Goal: Task Accomplishment & Management: Manage account settings

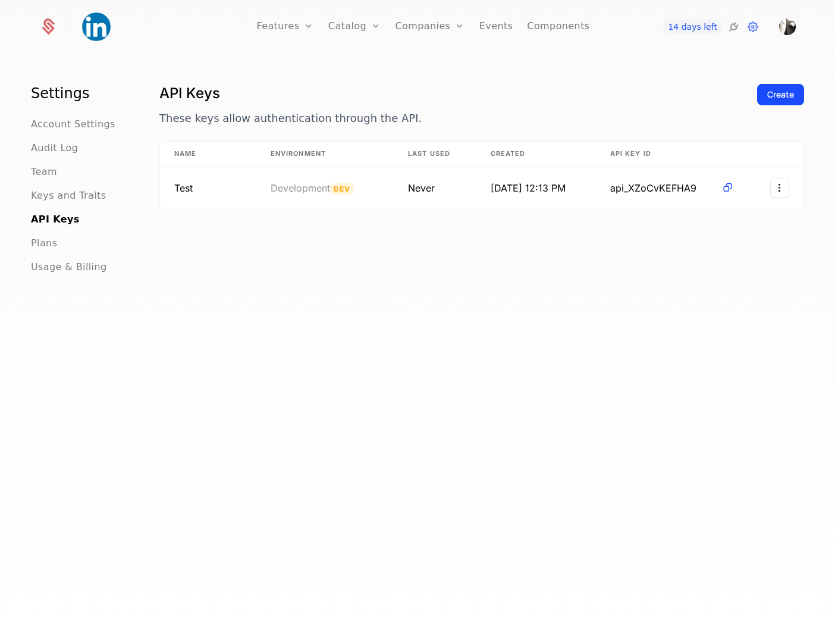
click at [498, 24] on link "Events" at bounding box center [496, 27] width 34 height 54
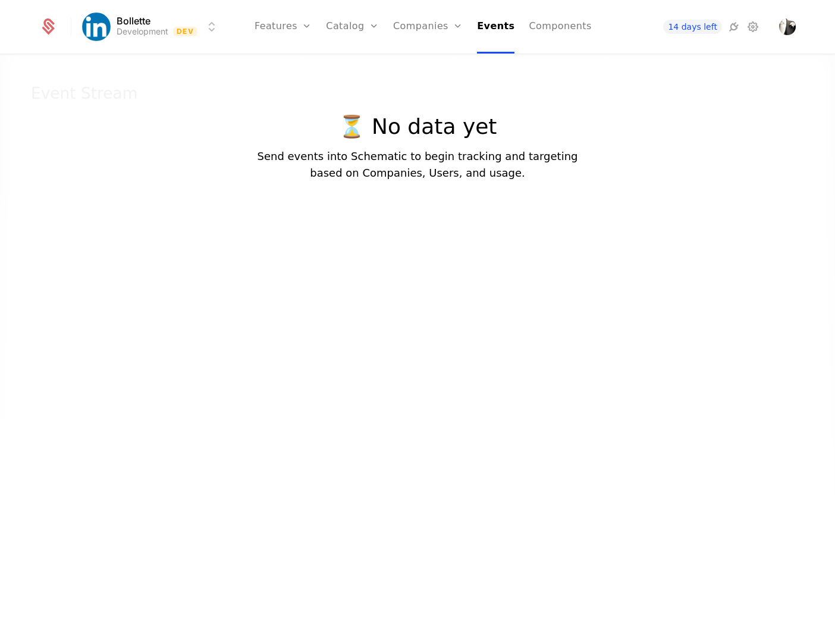
click at [536, 25] on link "Components" at bounding box center [560, 27] width 62 height 54
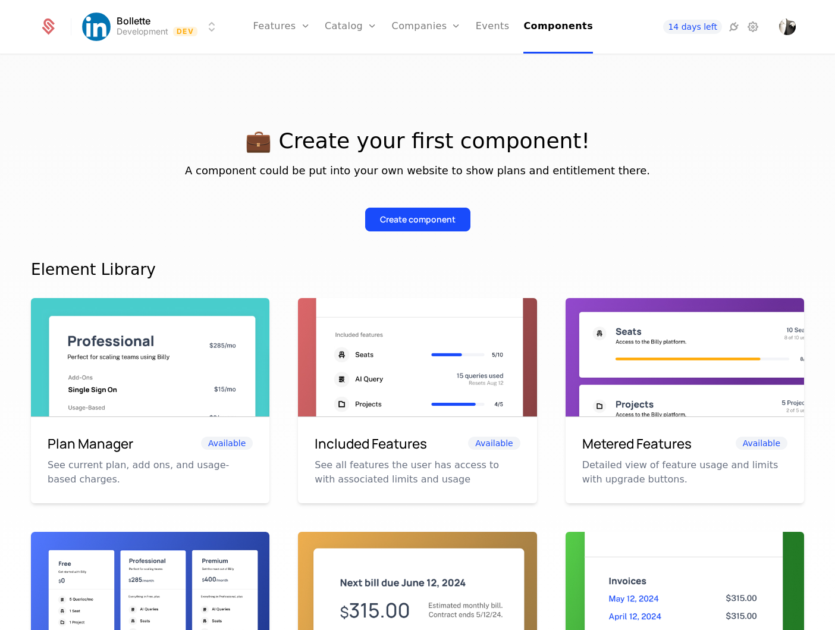
click at [740, 33] on icon at bounding box center [734, 27] width 14 height 14
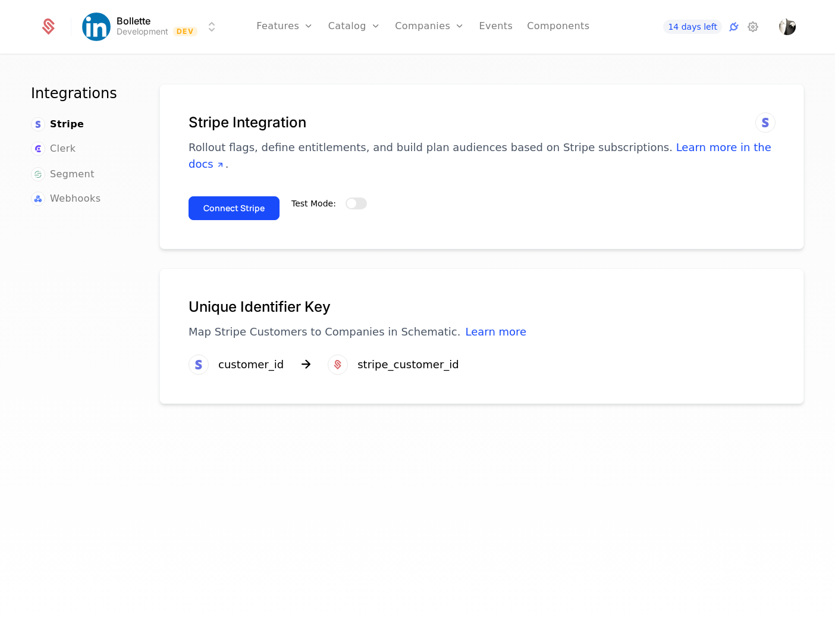
click at [59, 143] on span "Clerk" at bounding box center [63, 149] width 26 height 14
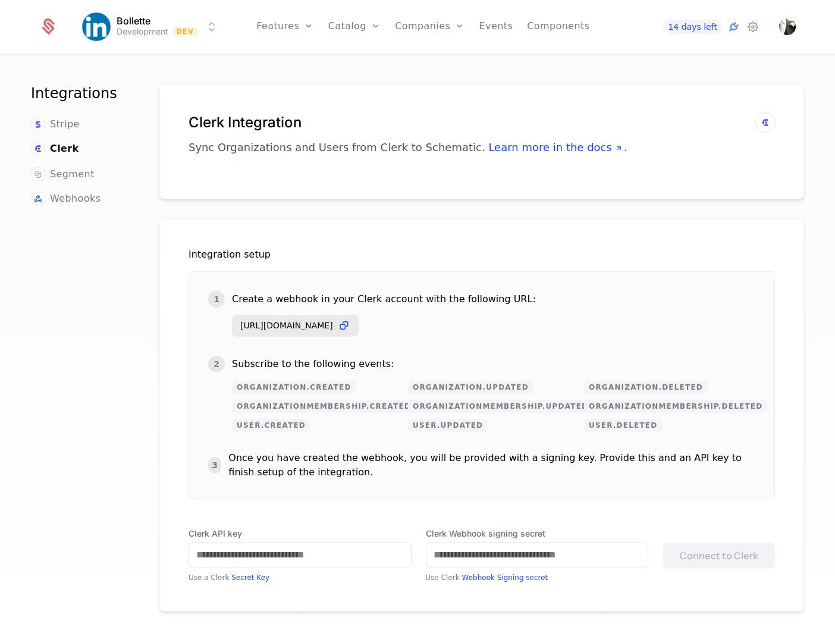
click at [70, 172] on span "Segment" at bounding box center [72, 174] width 45 height 14
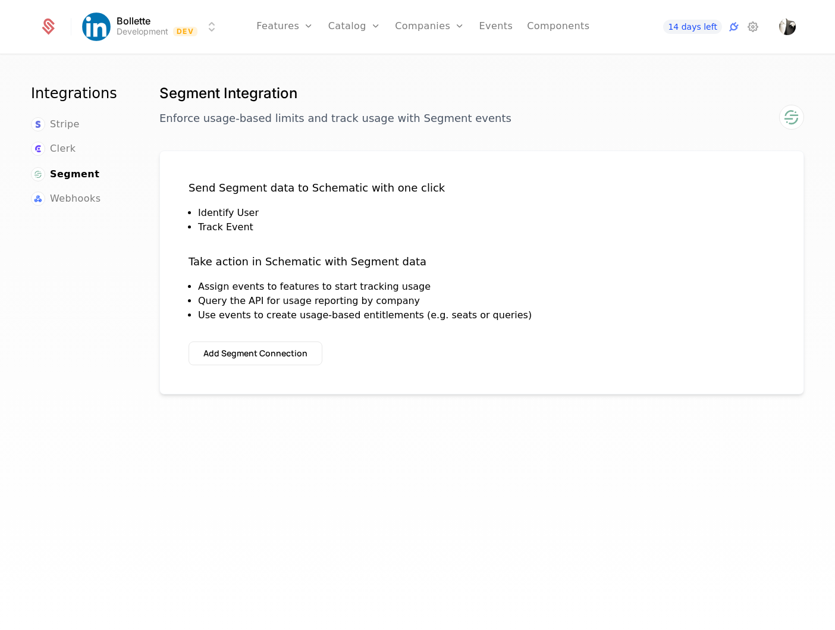
click at [427, 71] on div "Companies Users" at bounding box center [436, 67] width 83 height 57
click at [427, 61] on link "Companies" at bounding box center [436, 59] width 55 height 10
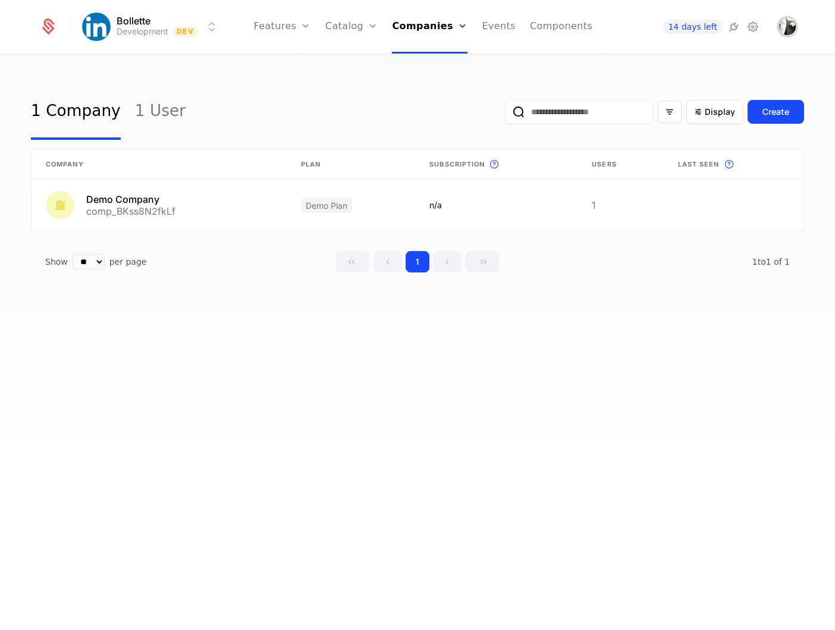
click at [784, 28] on img "Open user button" at bounding box center [787, 26] width 17 height 17
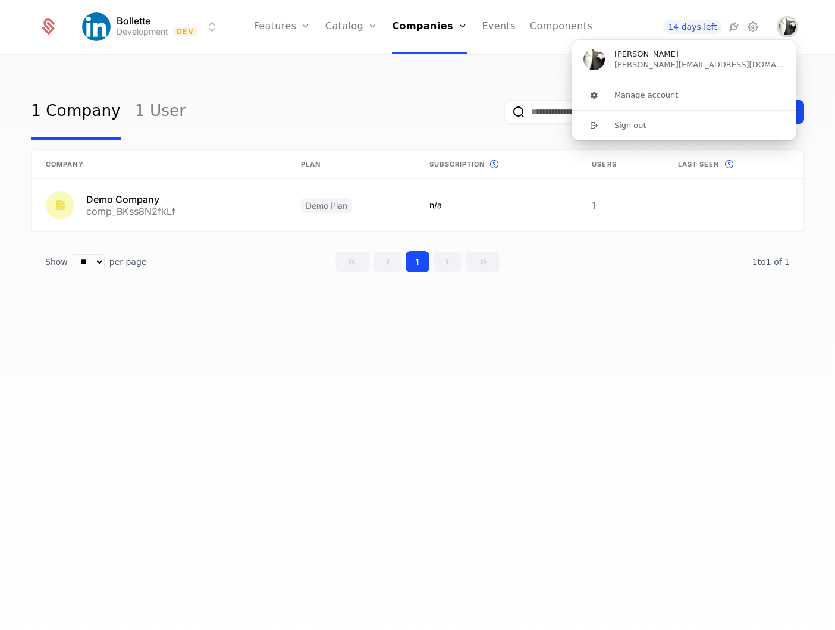
click at [746, 32] on icon at bounding box center [753, 27] width 14 height 14
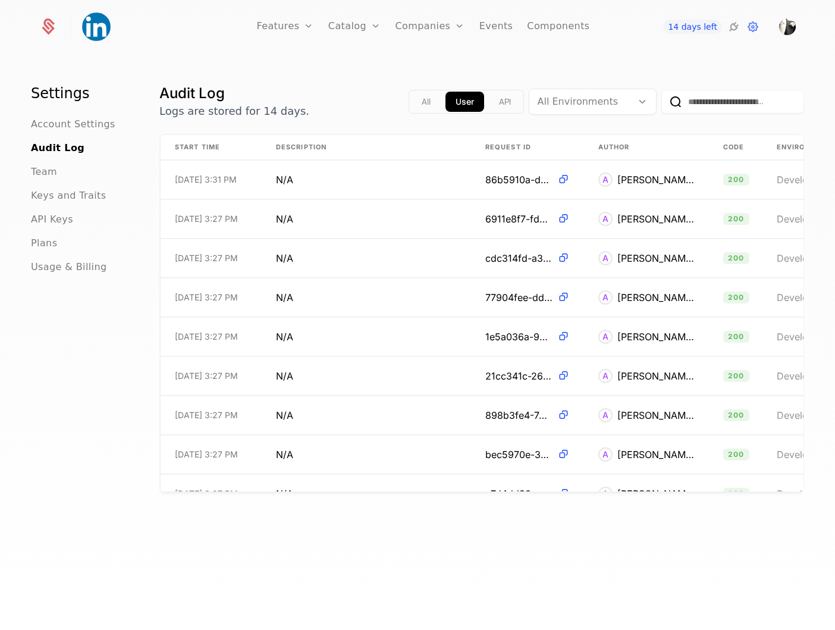
click at [78, 224] on div "API Keys" at bounding box center [81, 219] width 100 height 14
click at [55, 218] on span "API Keys" at bounding box center [52, 219] width 42 height 14
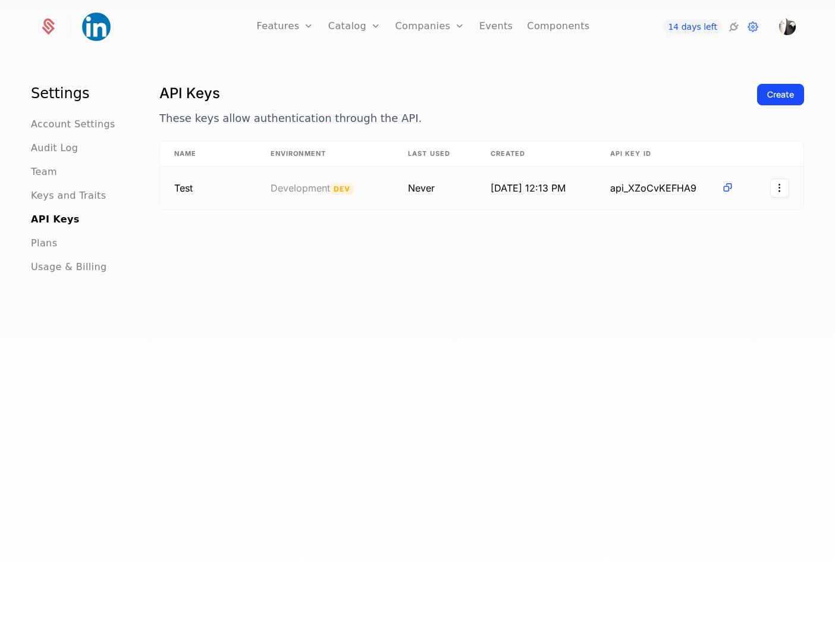
click at [724, 186] on icon at bounding box center [727, 187] width 12 height 12
click at [79, 126] on span "Account Settings" at bounding box center [73, 124] width 84 height 14
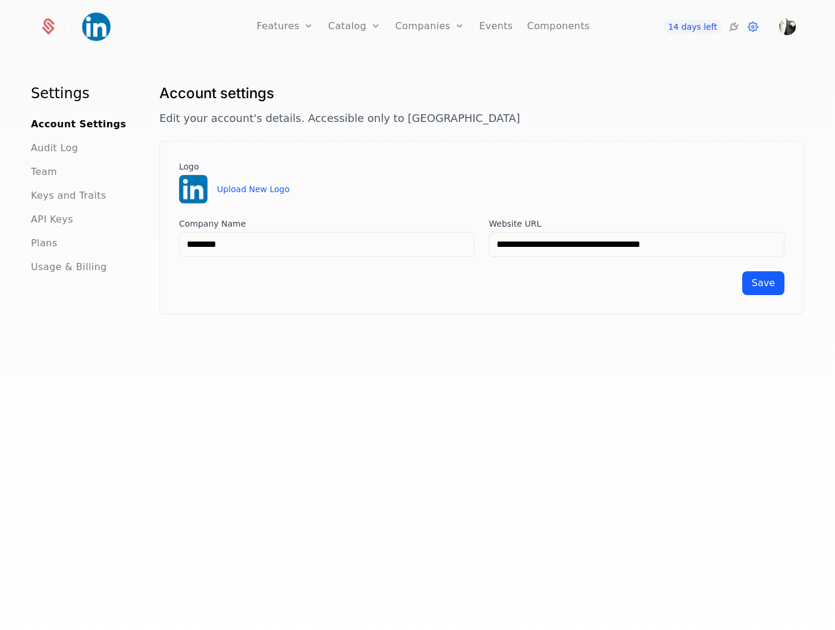
click at [51, 170] on span "Team" at bounding box center [44, 172] width 26 height 14
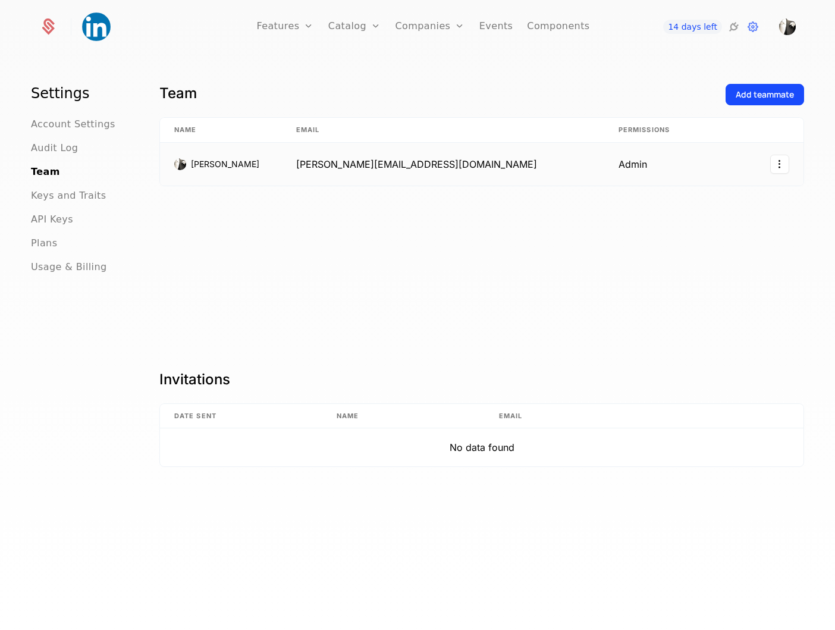
click at [782, 165] on html "Features Features Flags Catalog Plans Add Ons Credits Configuration Companies C…" at bounding box center [417, 315] width 835 height 630
click at [798, 21] on div "Features Features Flags Catalog Plans Add Ons Credits Configuration Companies C…" at bounding box center [417, 27] width 785 height 54
click at [791, 27] on img "Open user button" at bounding box center [787, 26] width 17 height 17
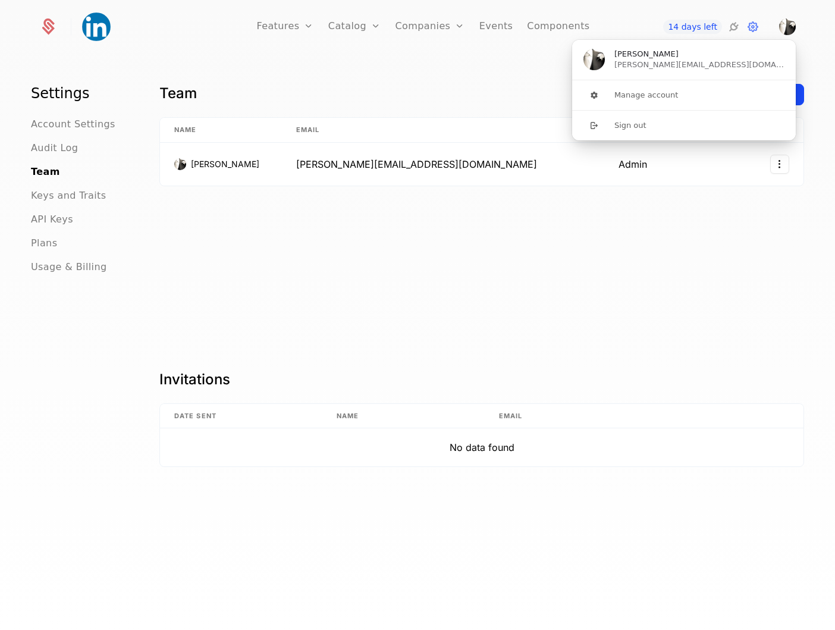
click at [696, 53] on span "Andrea" at bounding box center [699, 54] width 170 height 11
click at [657, 99] on button "Manage account" at bounding box center [684, 95] width 225 height 30
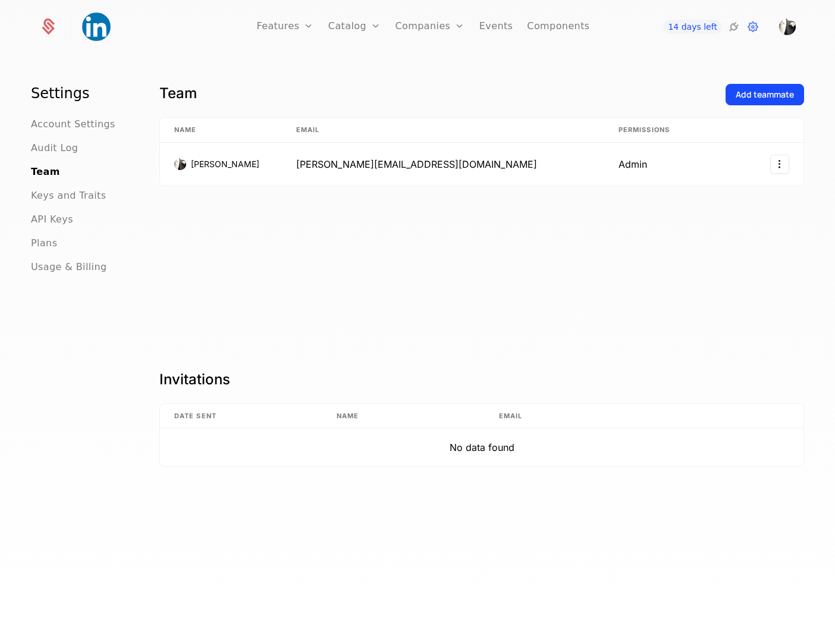
click at [81, 118] on span "Account Settings" at bounding box center [73, 124] width 84 height 14
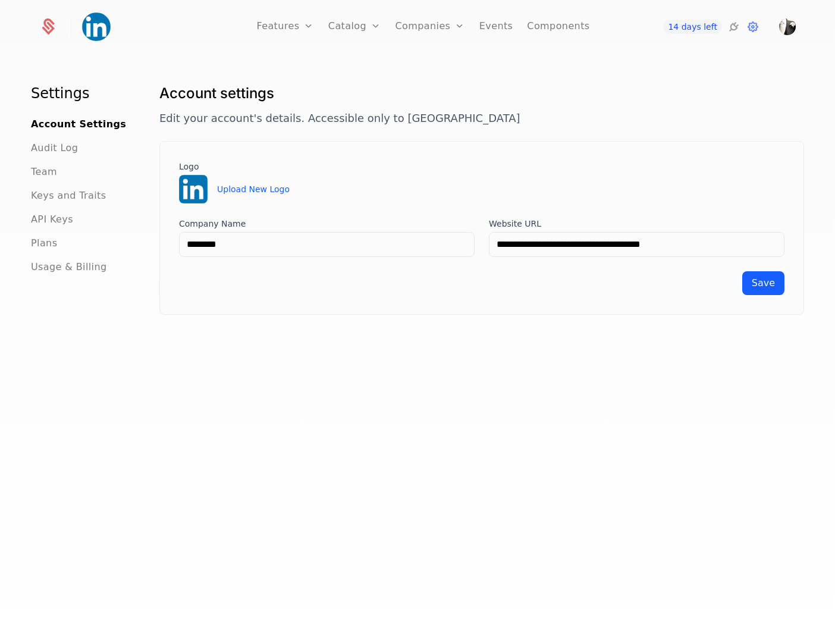
click at [46, 139] on ul "Account Settings Audit Log Team Keys and Traits API Keys Plans Usage & Billing" at bounding box center [81, 195] width 100 height 157
click at [45, 152] on span "Audit Log" at bounding box center [54, 148] width 47 height 14
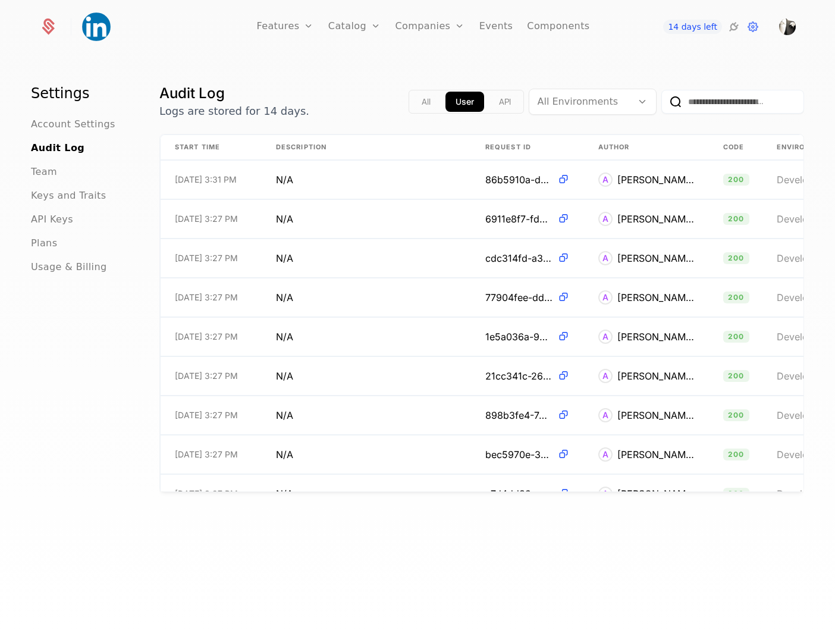
click at [48, 225] on span "API Keys" at bounding box center [52, 219] width 42 height 14
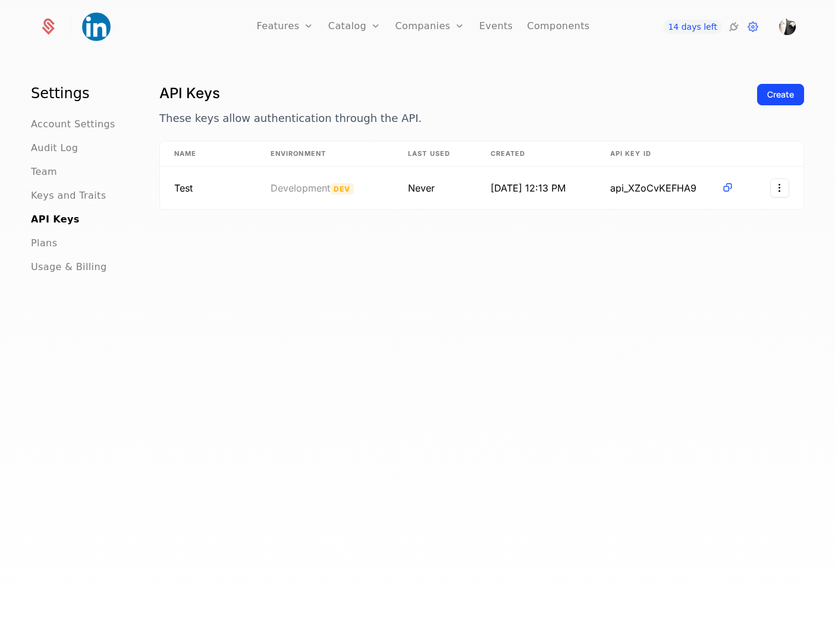
click at [425, 70] on div "Companies Users" at bounding box center [436, 67] width 83 height 57
click at [426, 62] on link "Companies" at bounding box center [436, 59] width 55 height 10
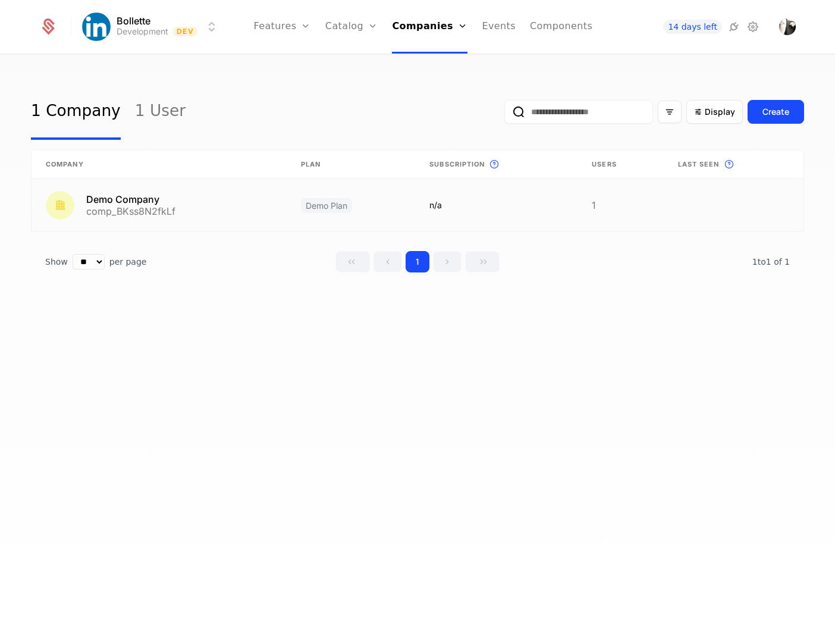
click at [600, 202] on link at bounding box center [621, 205] width 86 height 52
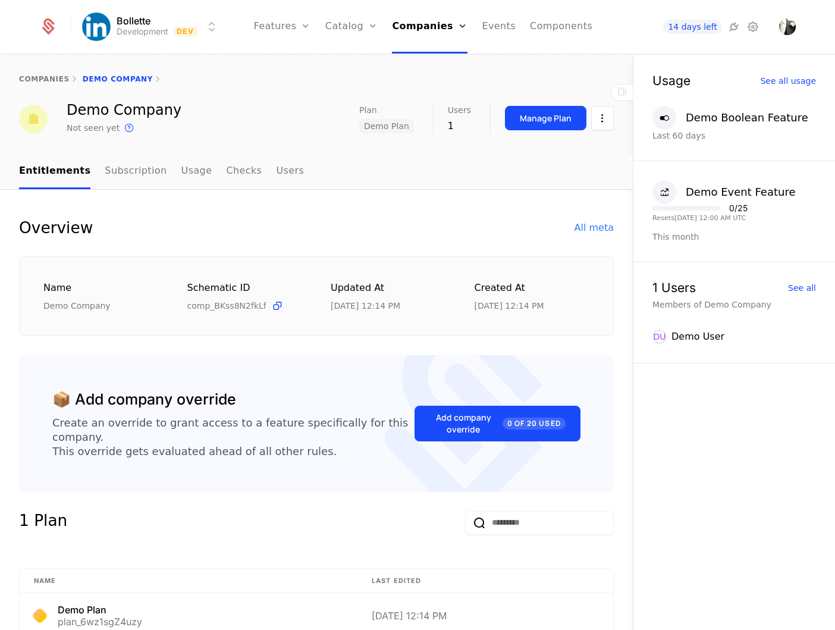
click at [601, 120] on html "Bollette Development Dev Features Features Flags Catalog Plans Add Ons Credits …" at bounding box center [417, 315] width 835 height 630
click at [563, 185] on div "Delete company" at bounding box center [553, 179] width 88 height 17
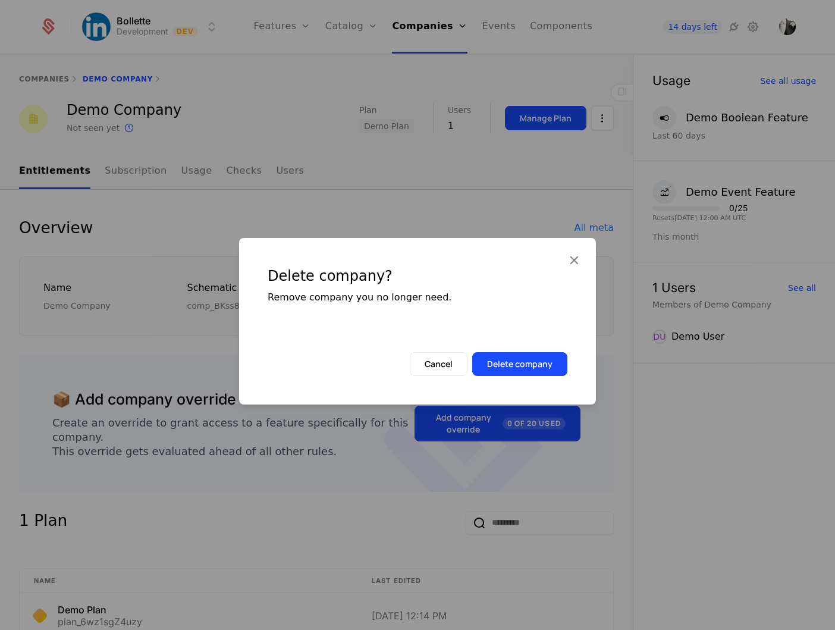
click at [514, 363] on button "Delete company" at bounding box center [519, 364] width 95 height 24
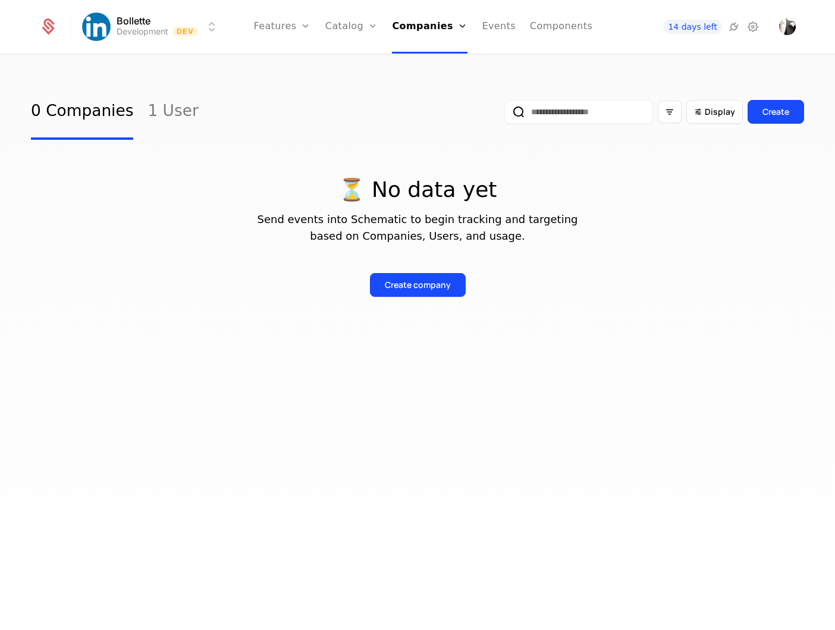
click at [754, 30] on icon at bounding box center [753, 27] width 14 height 14
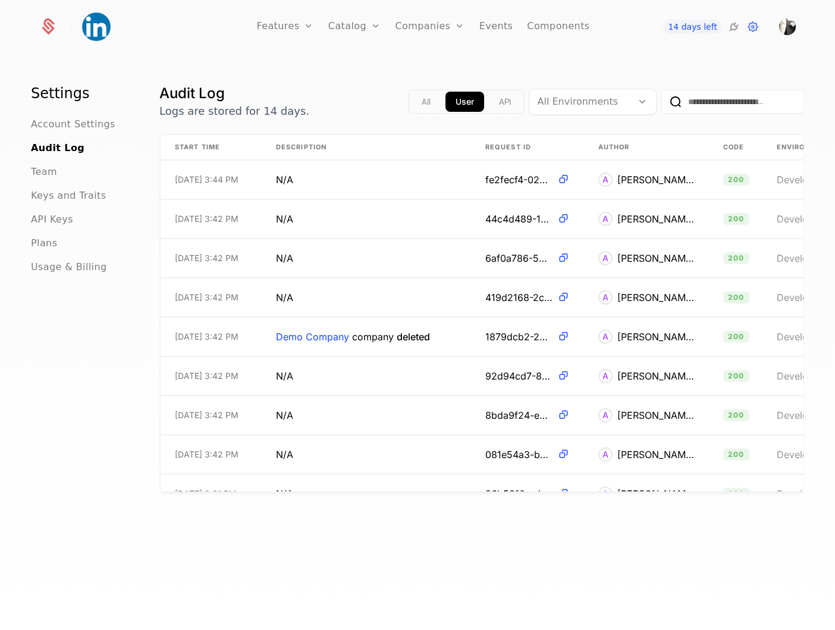
click at [59, 225] on span "API Keys" at bounding box center [52, 219] width 42 height 14
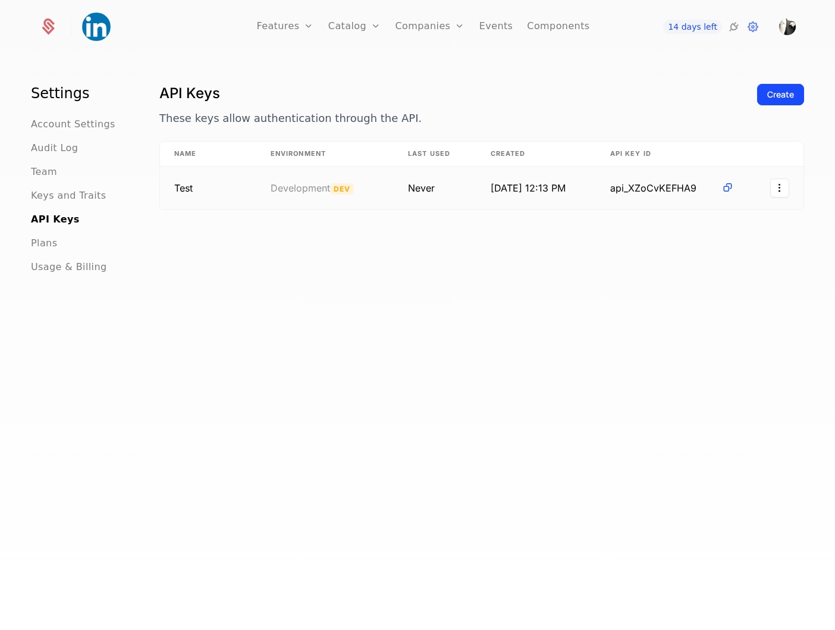
click at [789, 187] on html "Features Features Flags Catalog Plans Add Ons Credits Configuration Companies C…" at bounding box center [417, 315] width 835 height 630
click at [739, 212] on div "Edit" at bounding box center [730, 220] width 90 height 17
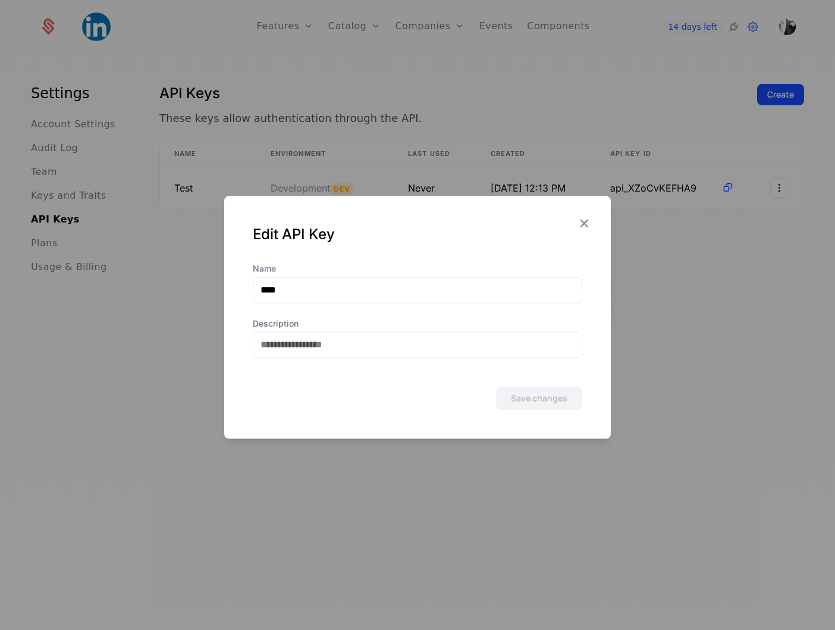
click at [739, 212] on div "API Keys These keys allow authentication through the API. Create Name Environme…" at bounding box center [481, 360] width 645 height 553
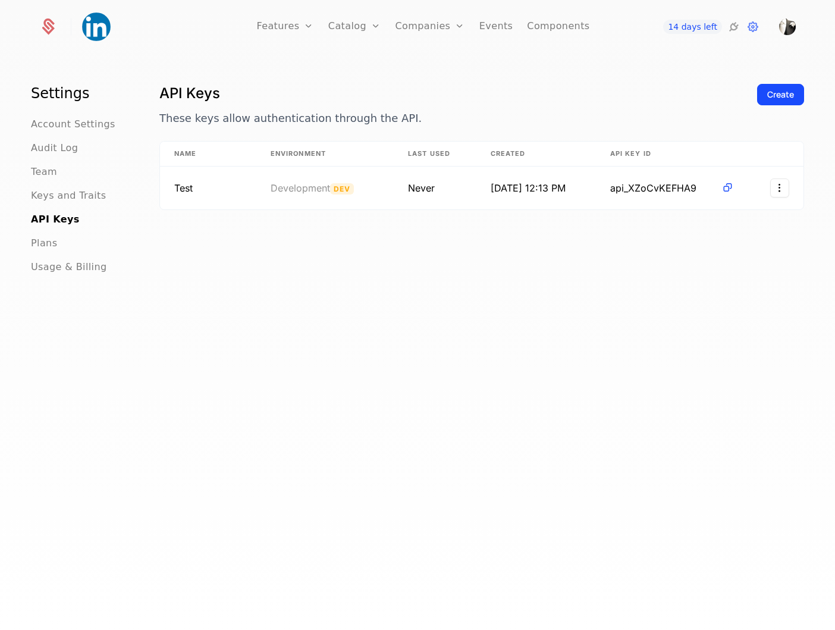
click at [780, 98] on div "Create" at bounding box center [780, 95] width 27 height 12
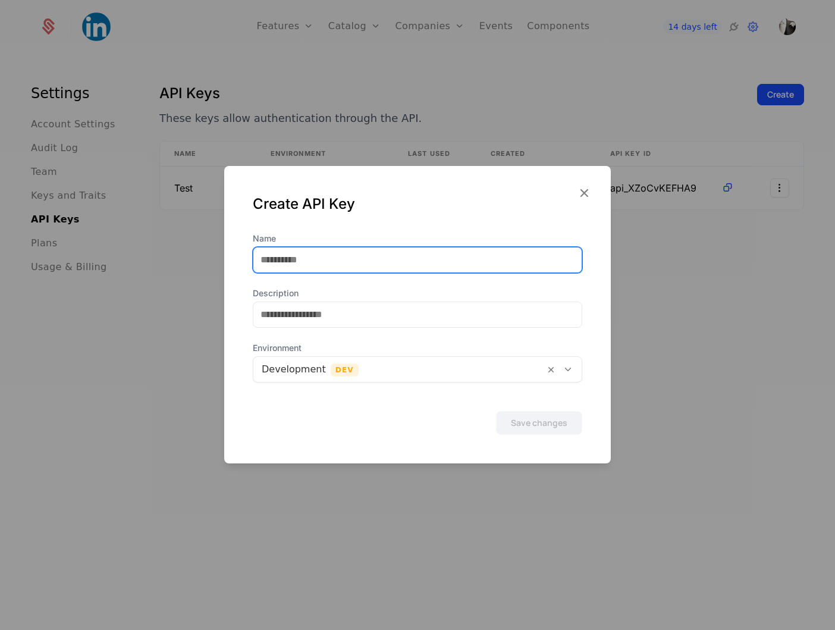
click at [345, 259] on input "Name" at bounding box center [417, 259] width 328 height 25
type input "******"
click at [496, 411] on button "Save changes" at bounding box center [539, 423] width 86 height 24
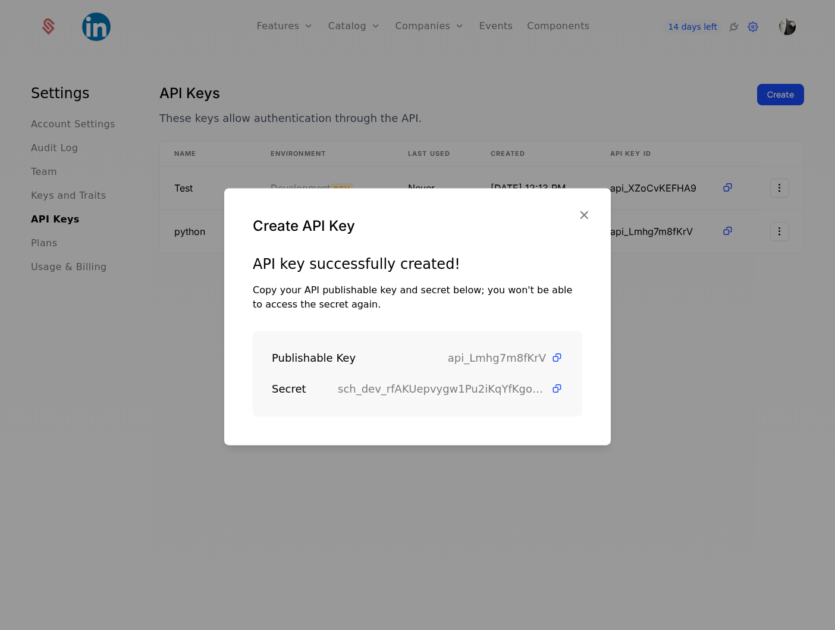
click at [553, 387] on icon at bounding box center [557, 388] width 12 height 12
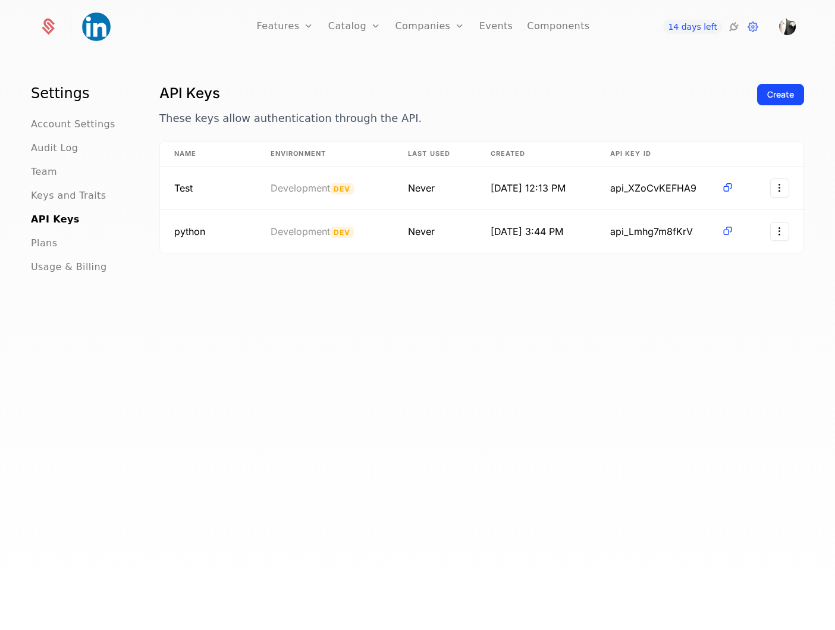
click at [276, 46] on div "Features Flags" at bounding box center [297, 67] width 83 height 57
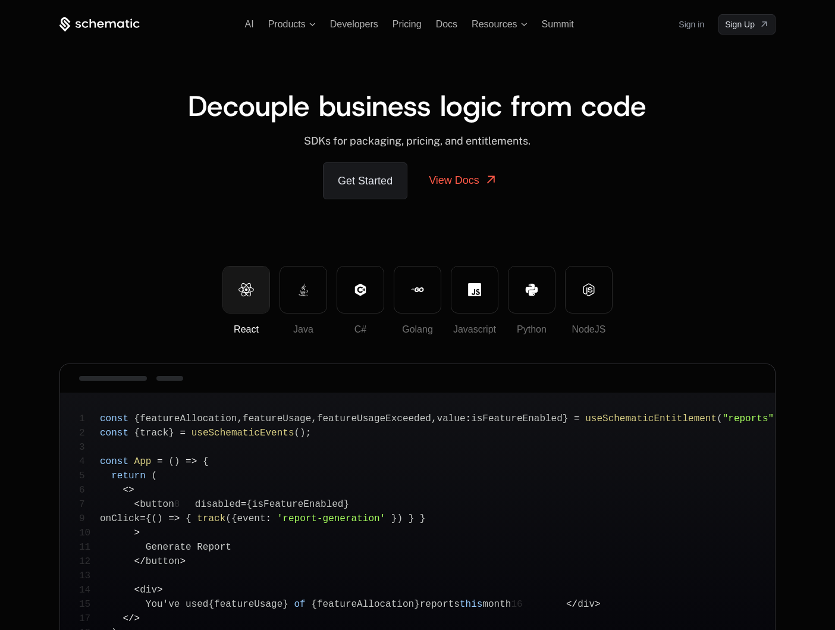
click at [523, 292] on button "Python" at bounding box center [532, 290] width 48 height 48
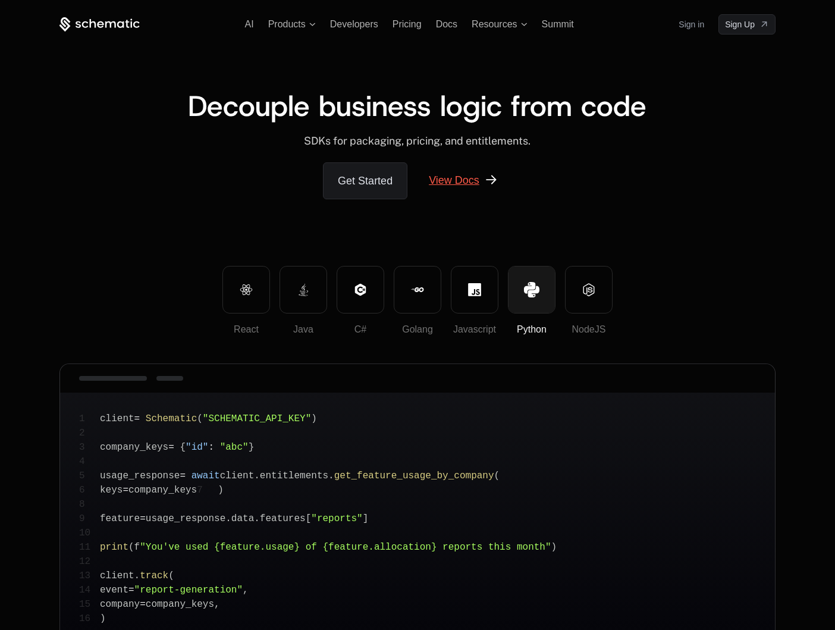
click at [468, 181] on link "View Docs" at bounding box center [464, 180] width 98 height 36
